Goal: Transaction & Acquisition: Download file/media

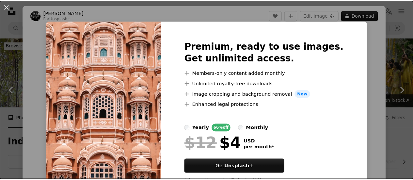
scroll to position [881, 0]
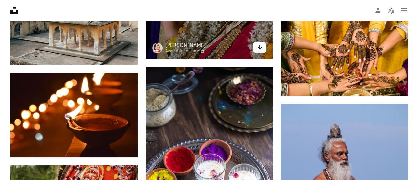
scroll to position [1109, 0]
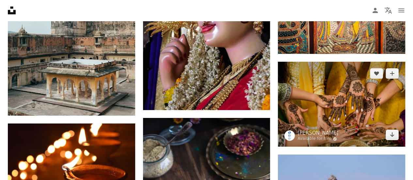
click at [327, 105] on img at bounding box center [341, 104] width 127 height 85
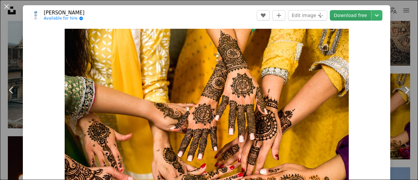
click at [341, 15] on link "Download free" at bounding box center [350, 15] width 41 height 10
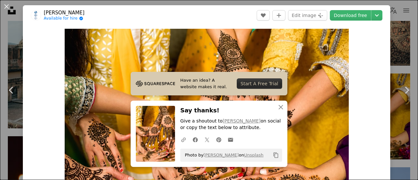
click at [370, 136] on div "Zoom in" at bounding box center [206, 123] width 367 height 196
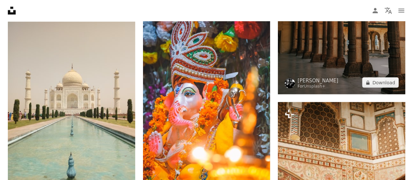
scroll to position [555, 0]
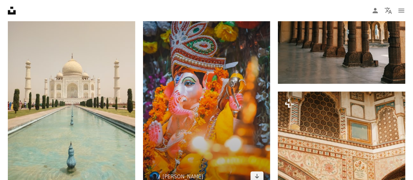
click at [167, 82] on img at bounding box center [206, 92] width 127 height 191
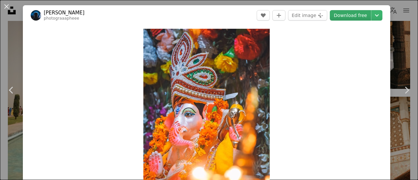
click at [340, 16] on link "Download free" at bounding box center [350, 15] width 41 height 10
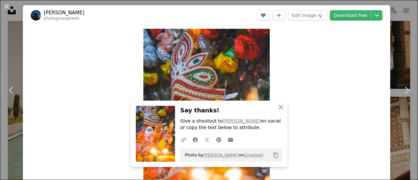
click at [312, 101] on div "Zoom in" at bounding box center [206, 123] width 367 height 196
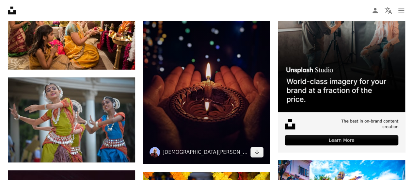
scroll to position [196, 0]
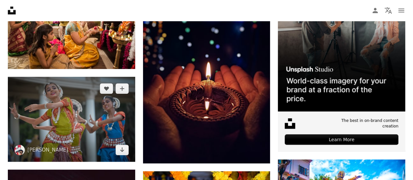
click at [82, 106] on img at bounding box center [71, 119] width 127 height 85
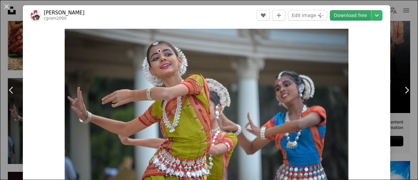
click at [343, 15] on link "Download free" at bounding box center [350, 15] width 41 height 10
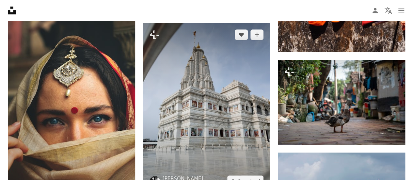
scroll to position [1436, 0]
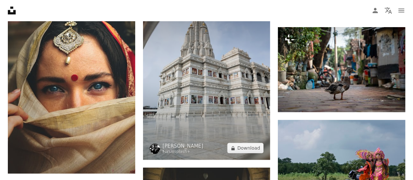
click at [229, 83] on img at bounding box center [206, 74] width 127 height 169
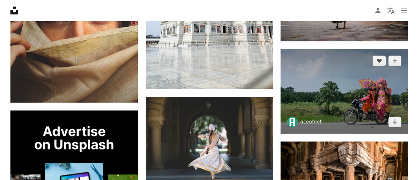
scroll to position [1533, 0]
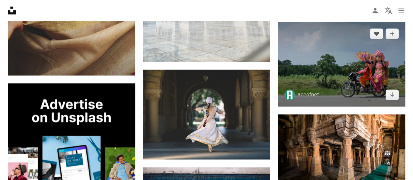
click at [353, 71] on img at bounding box center [341, 64] width 127 height 85
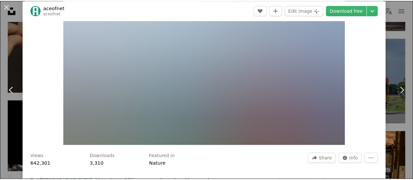
scroll to position [33, 0]
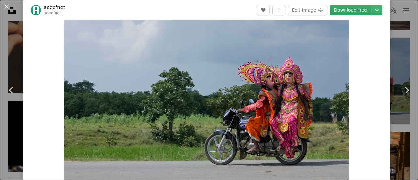
click at [350, 9] on link "Download free" at bounding box center [350, 10] width 41 height 10
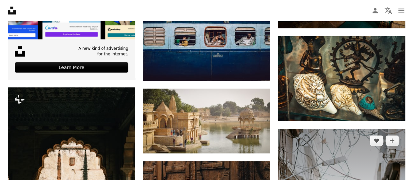
scroll to position [1697, 0]
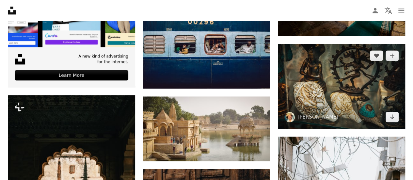
click at [345, 101] on img at bounding box center [341, 86] width 127 height 85
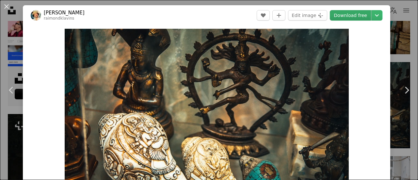
click at [350, 15] on link "Download free" at bounding box center [350, 15] width 41 height 10
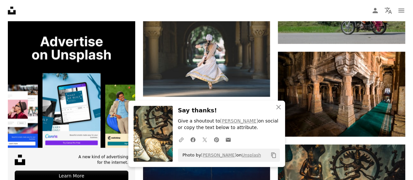
scroll to position [1566, 0]
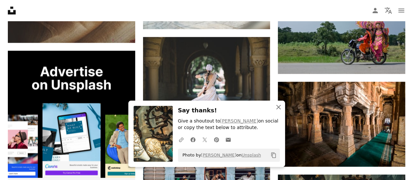
click at [282, 105] on icon "An X shape" at bounding box center [278, 107] width 8 height 8
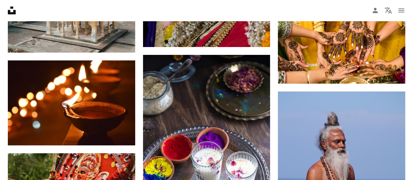
scroll to position [1272, 0]
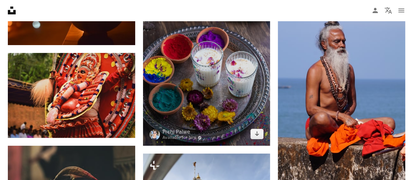
click at [207, 75] on img at bounding box center [206, 50] width 127 height 191
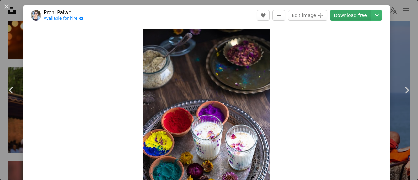
click at [346, 12] on link "Download free" at bounding box center [350, 15] width 41 height 10
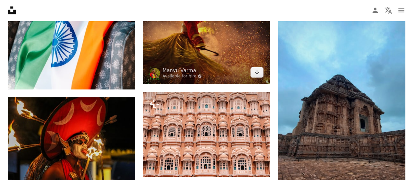
scroll to position [848, 0]
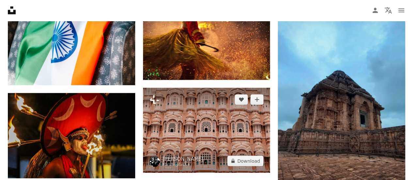
click at [217, 128] on img at bounding box center [206, 130] width 127 height 85
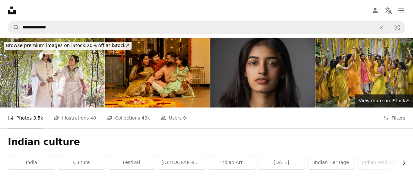
click at [261, 79] on img at bounding box center [262, 72] width 104 height 69
